Goal: Task Accomplishment & Management: Use online tool/utility

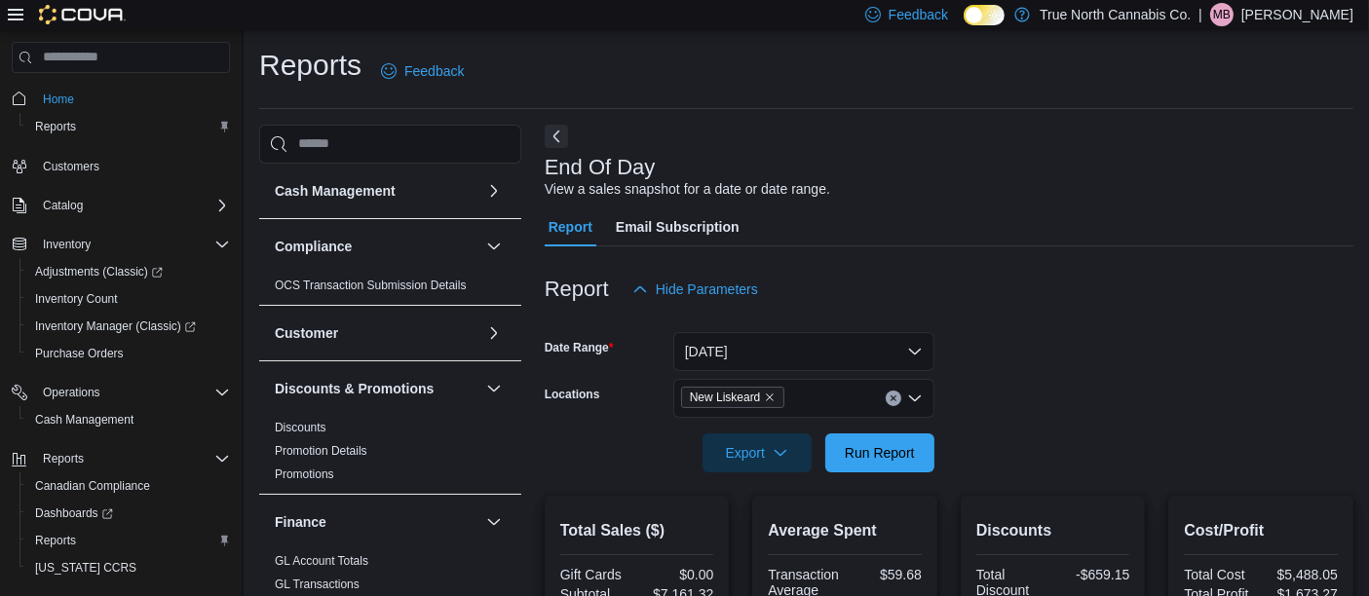
scroll to position [996, 0]
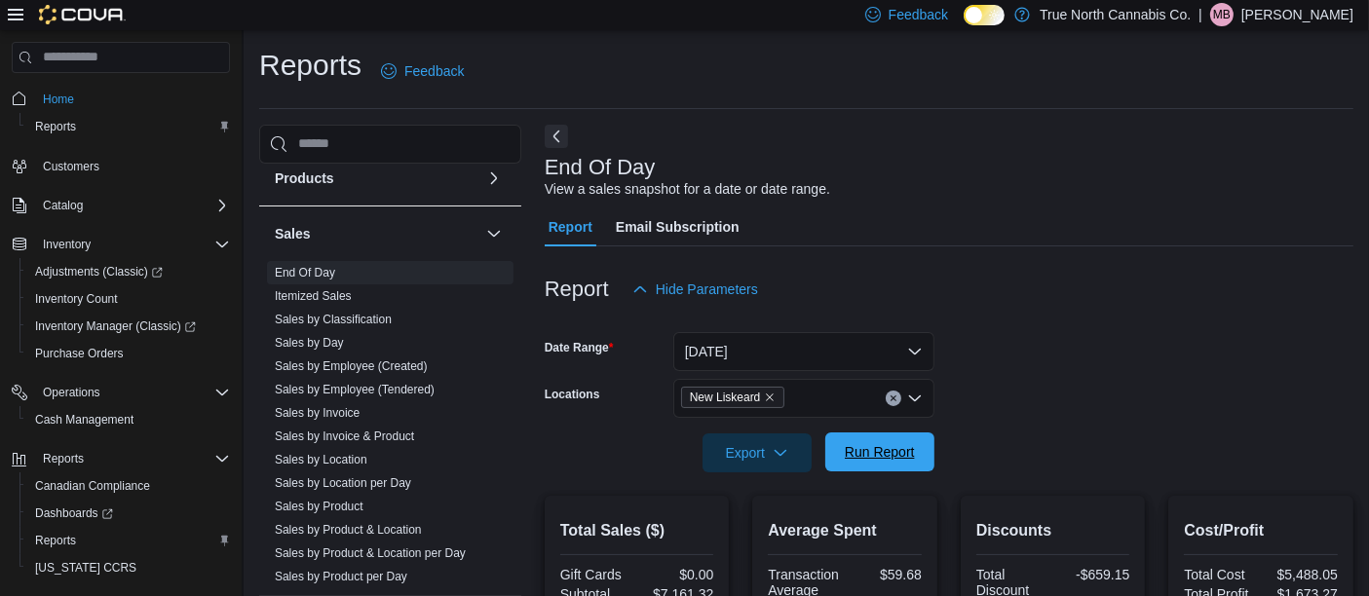
click at [878, 452] on span "Run Report" at bounding box center [880, 451] width 70 height 19
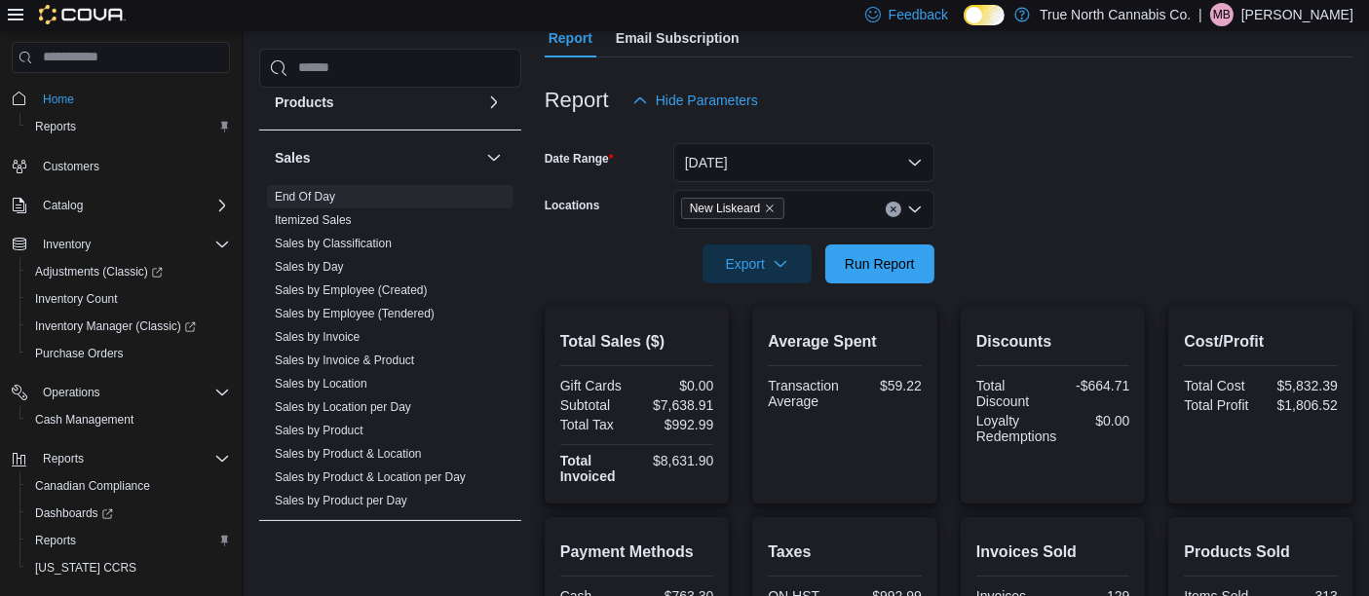
scroll to position [0, 0]
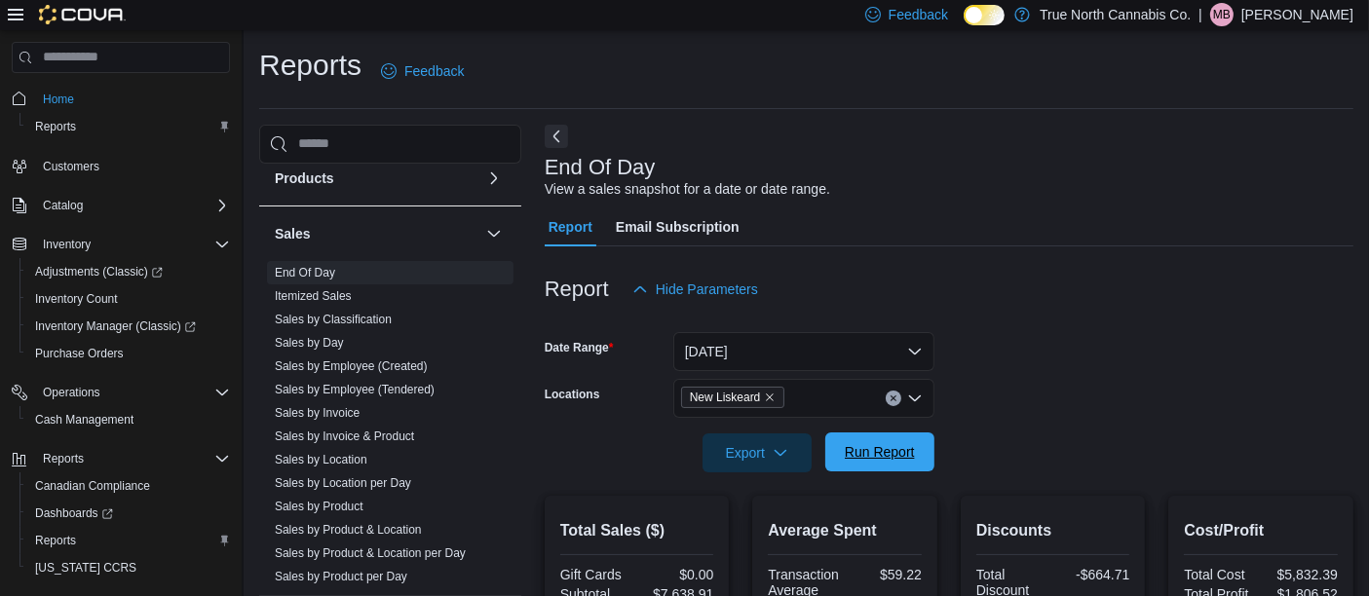
click at [885, 448] on span "Run Report" at bounding box center [880, 451] width 70 height 19
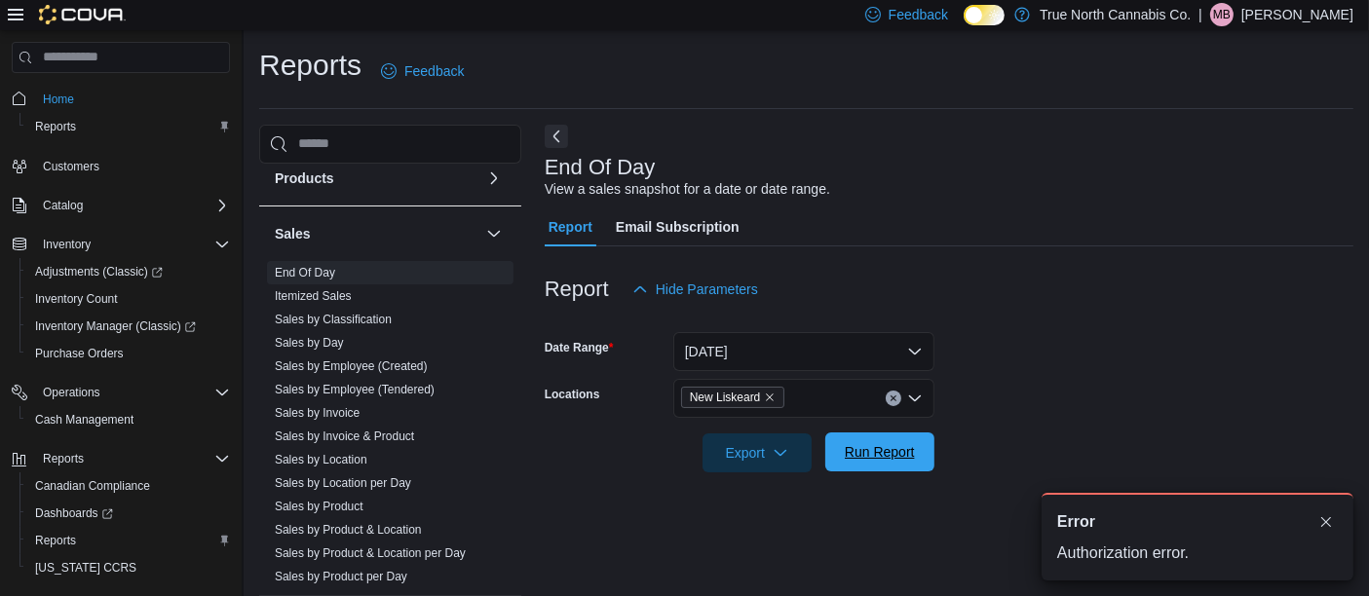
click at [897, 456] on span "Run Report" at bounding box center [880, 451] width 70 height 19
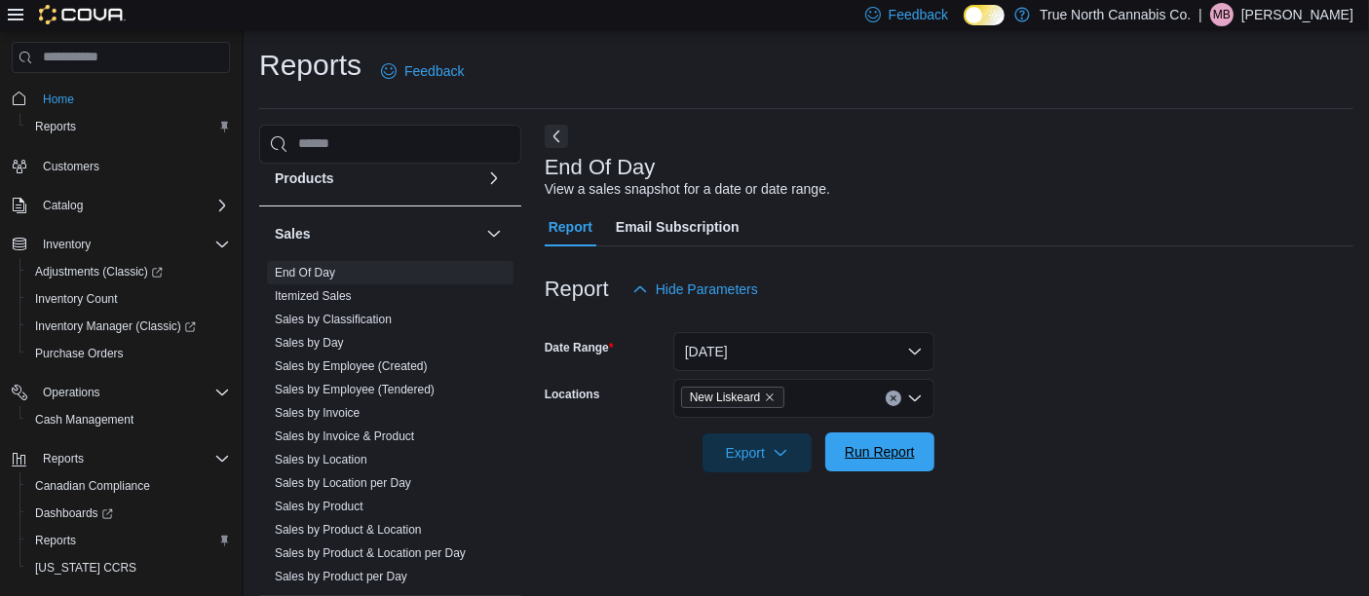
click at [901, 460] on span "Run Report" at bounding box center [880, 451] width 70 height 19
click at [897, 460] on span "Run Report" at bounding box center [880, 451] width 70 height 19
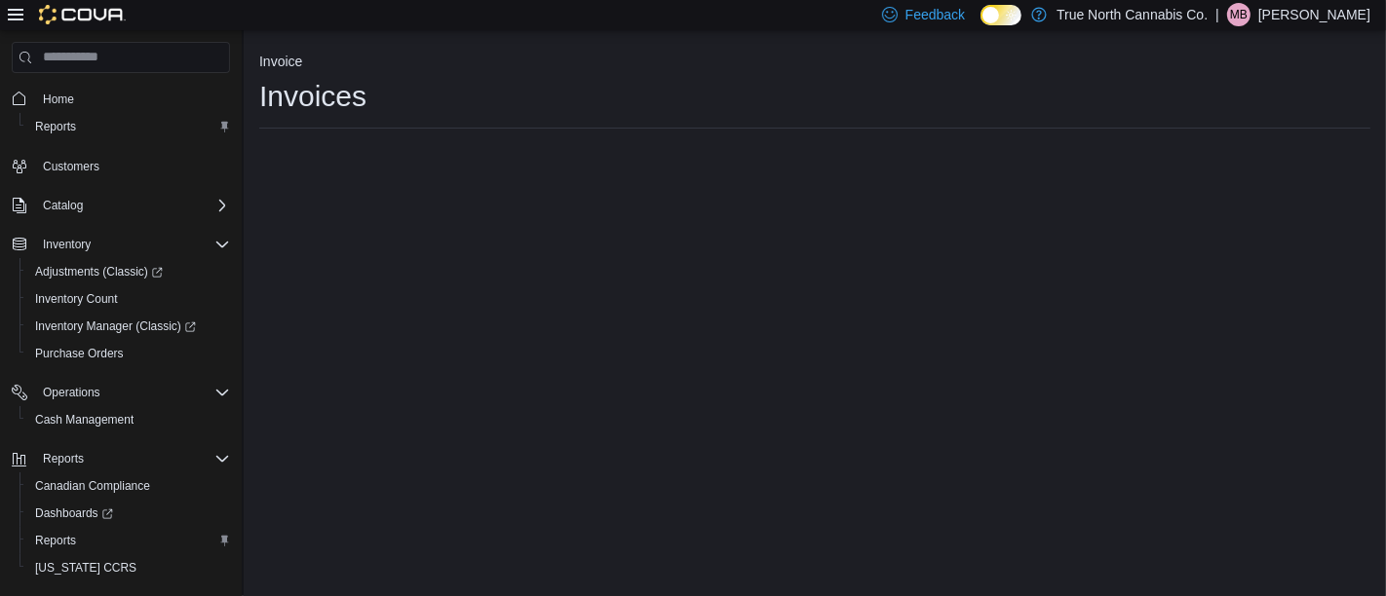
click at [1330, 19] on p "[PERSON_NAME]" at bounding box center [1314, 14] width 112 height 23
click at [1262, 181] on span "Sign Out" at bounding box center [1244, 182] width 53 height 19
